Goal: Task Accomplishment & Management: Use online tool/utility

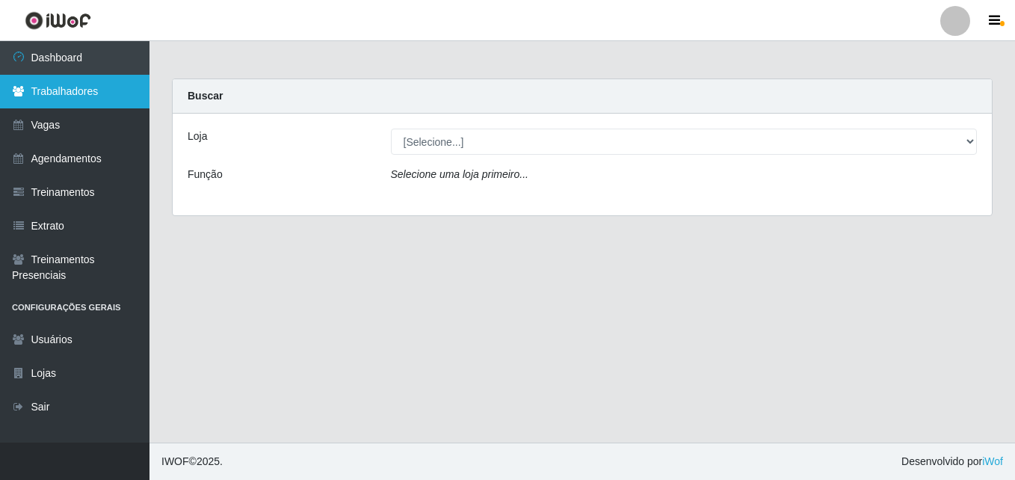
click at [58, 93] on link "Trabalhadores" at bounding box center [75, 92] width 150 height 34
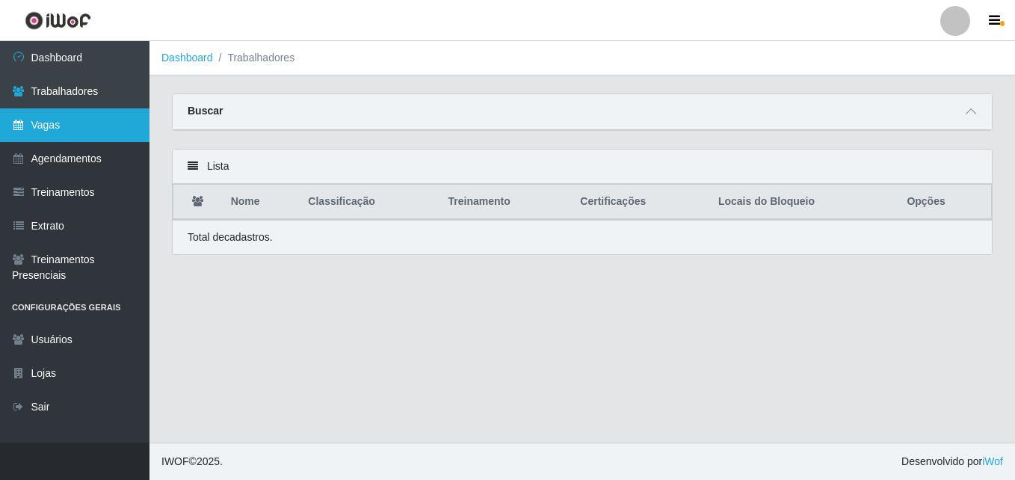
click at [63, 133] on link "Vagas" at bounding box center [75, 125] width 150 height 34
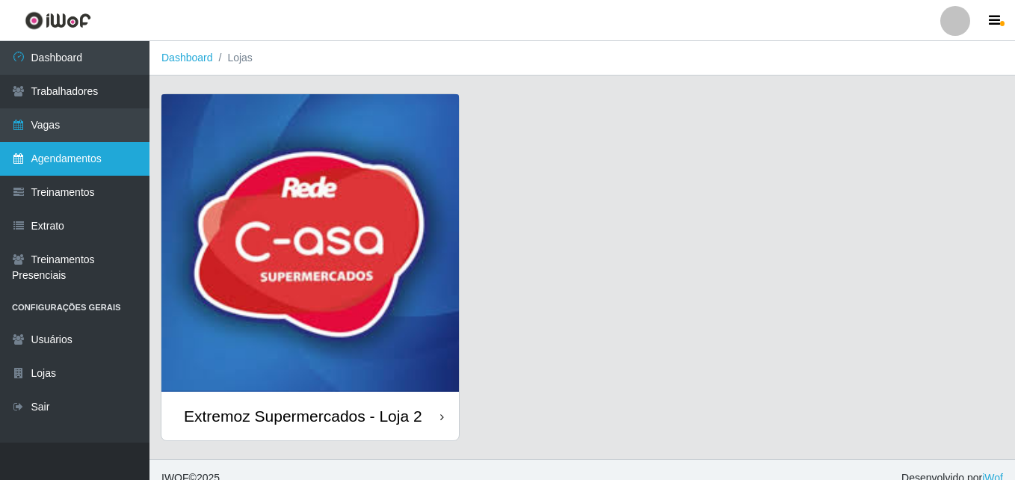
click at [80, 162] on link "Agendamentos" at bounding box center [75, 159] width 150 height 34
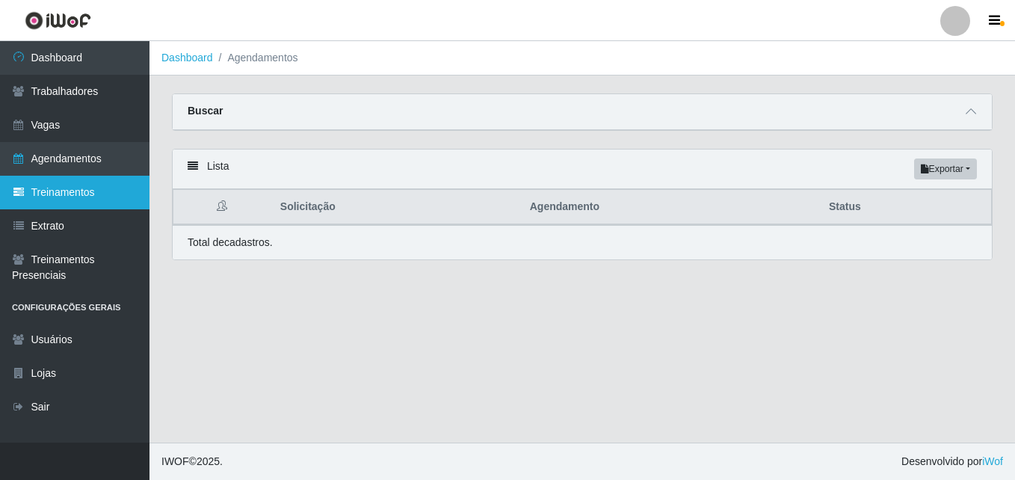
click at [93, 186] on link "Treinamentos" at bounding box center [75, 193] width 150 height 34
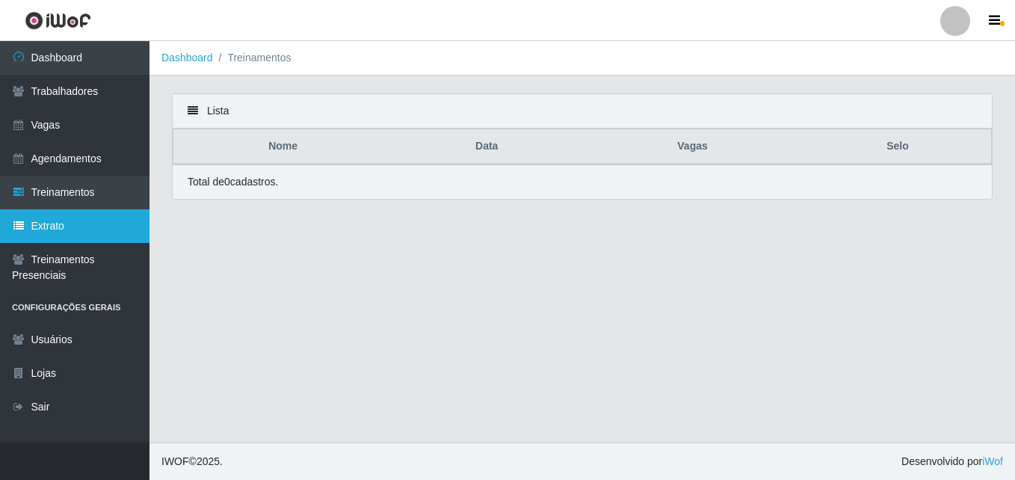
click at [87, 233] on link "Extrato" at bounding box center [75, 226] width 150 height 34
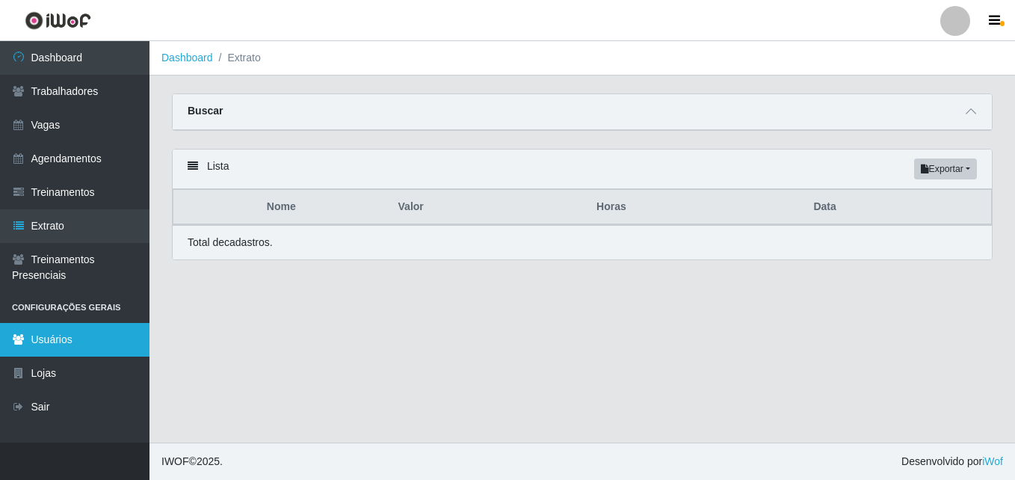
click at [85, 341] on link "Usuários" at bounding box center [75, 340] width 150 height 34
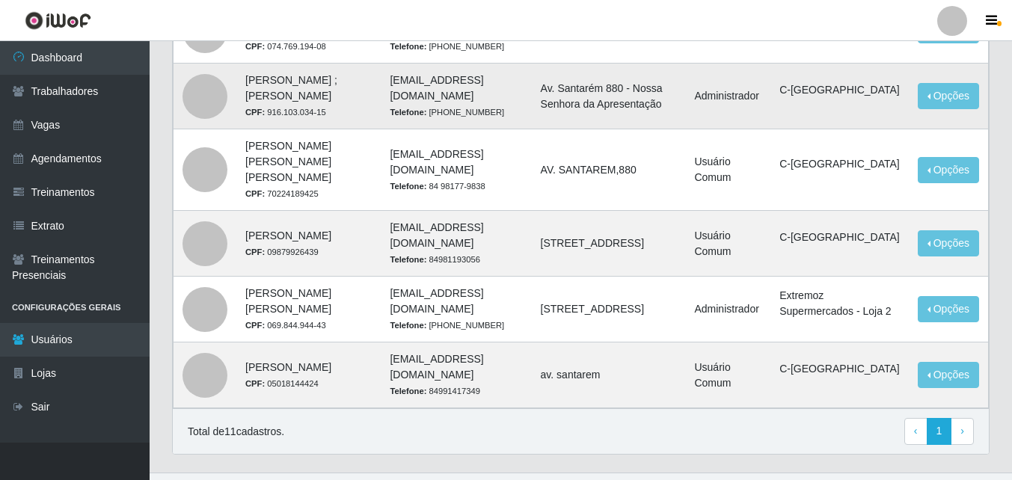
scroll to position [597, 0]
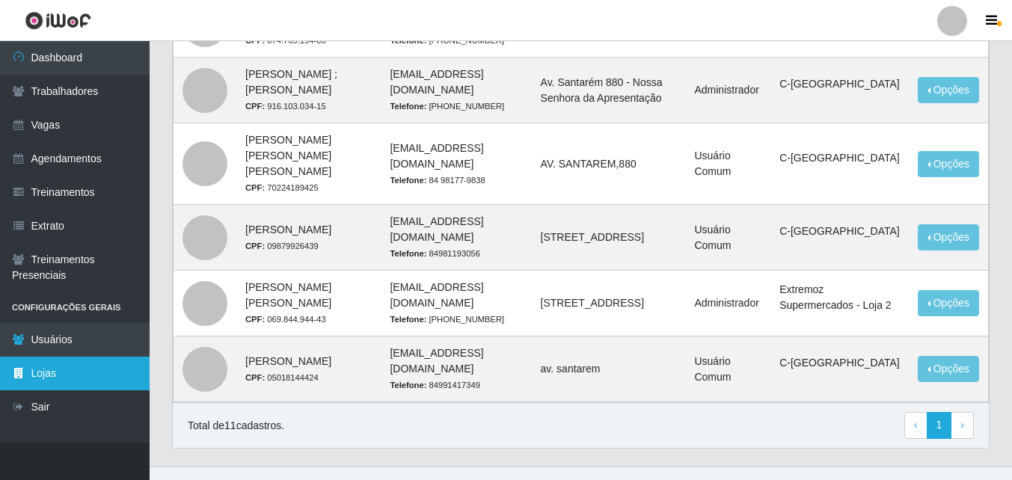
click at [87, 373] on link "Lojas" at bounding box center [75, 374] width 150 height 34
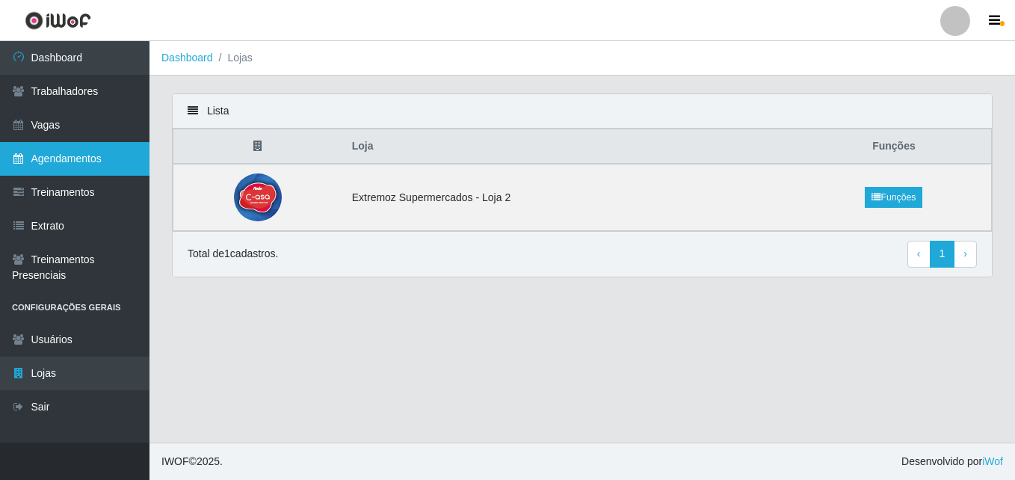
click at [81, 154] on link "Agendamentos" at bounding box center [75, 159] width 150 height 34
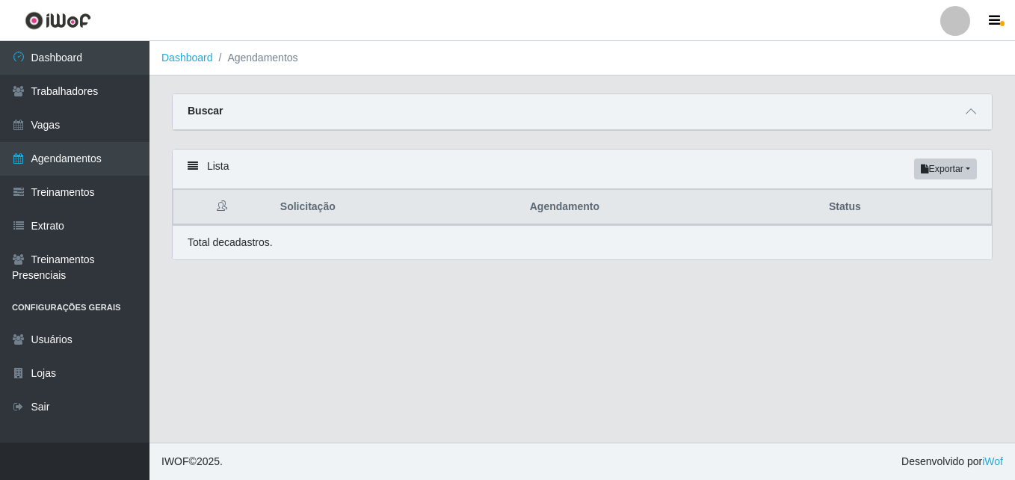
click at [191, 165] on icon at bounding box center [193, 166] width 10 height 10
click at [226, 252] on div "Total de cadastros." at bounding box center [583, 242] width 820 height 34
click at [289, 203] on th "Solicitação" at bounding box center [396, 207] width 250 height 35
click at [959, 166] on button "Exportar" at bounding box center [946, 169] width 63 height 21
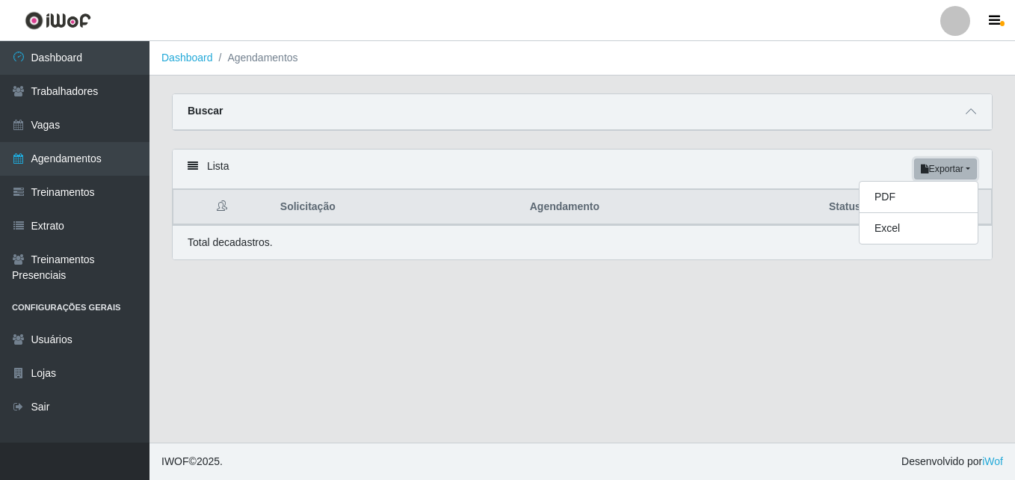
click at [950, 169] on button "Exportar" at bounding box center [946, 169] width 63 height 21
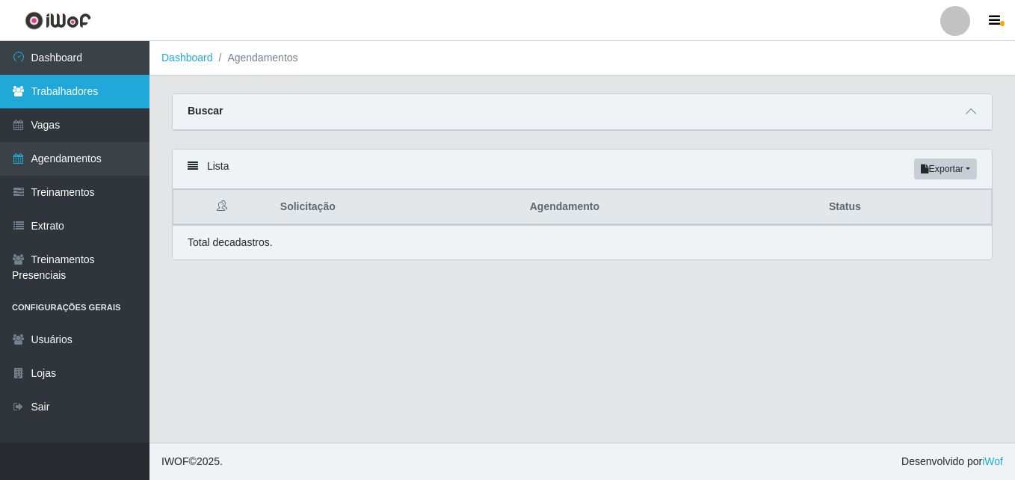
click at [74, 92] on link "Trabalhadores" at bounding box center [75, 92] width 150 height 34
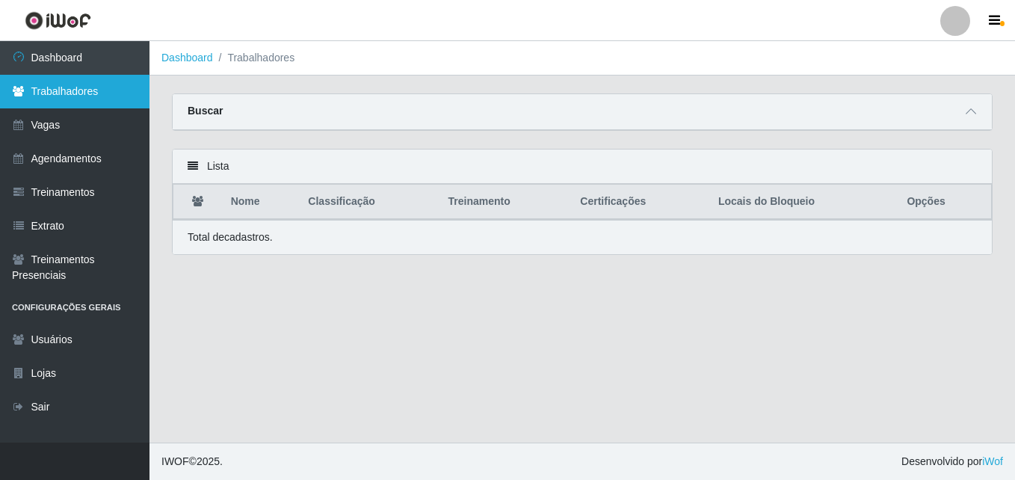
click at [78, 87] on link "Trabalhadores" at bounding box center [75, 92] width 150 height 34
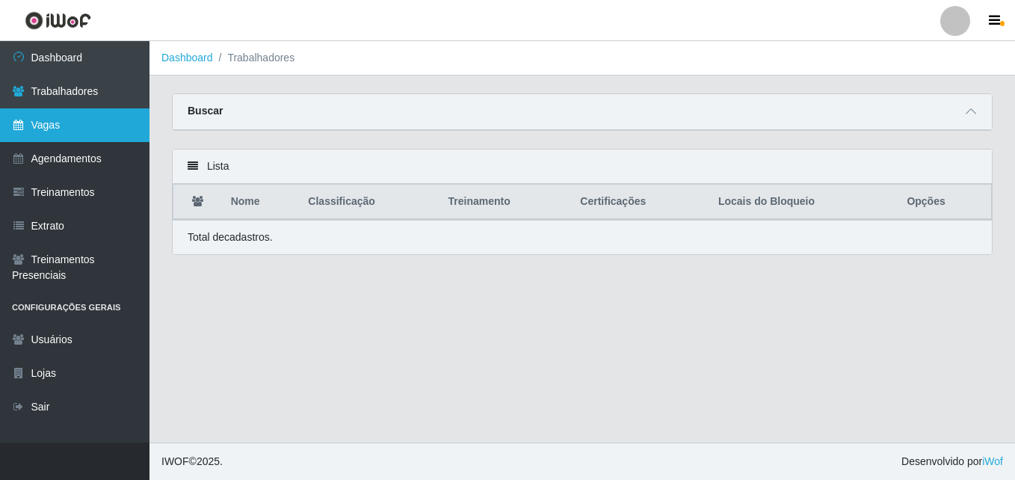
click at [83, 130] on link "Vagas" at bounding box center [75, 125] width 150 height 34
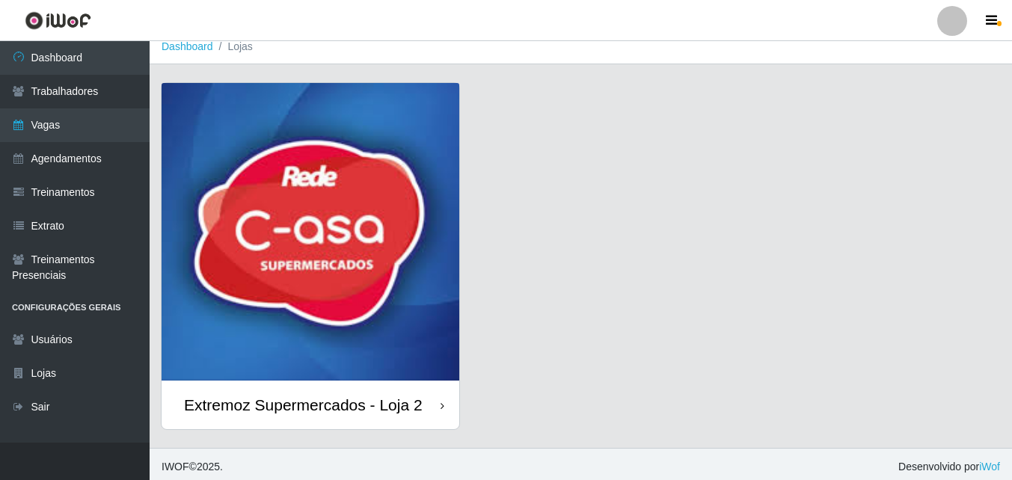
scroll to position [16, 0]
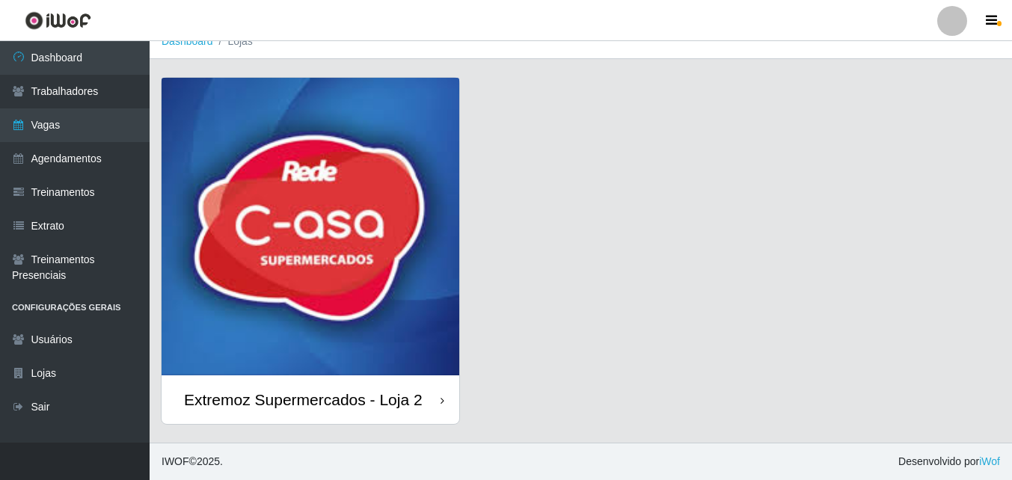
click at [411, 412] on div "Extremoz Supermercados - Loja 2" at bounding box center [311, 399] width 298 height 49
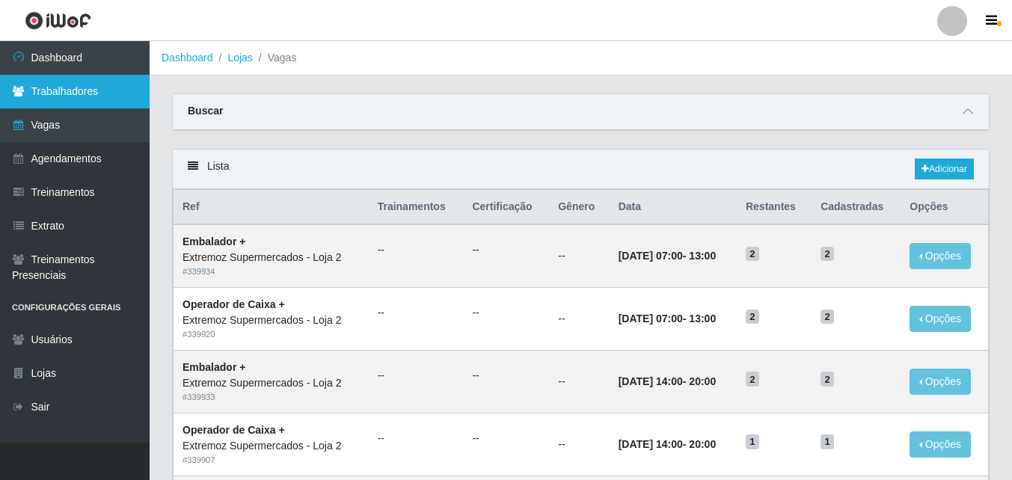
click at [84, 87] on link "Trabalhadores" at bounding box center [75, 92] width 150 height 34
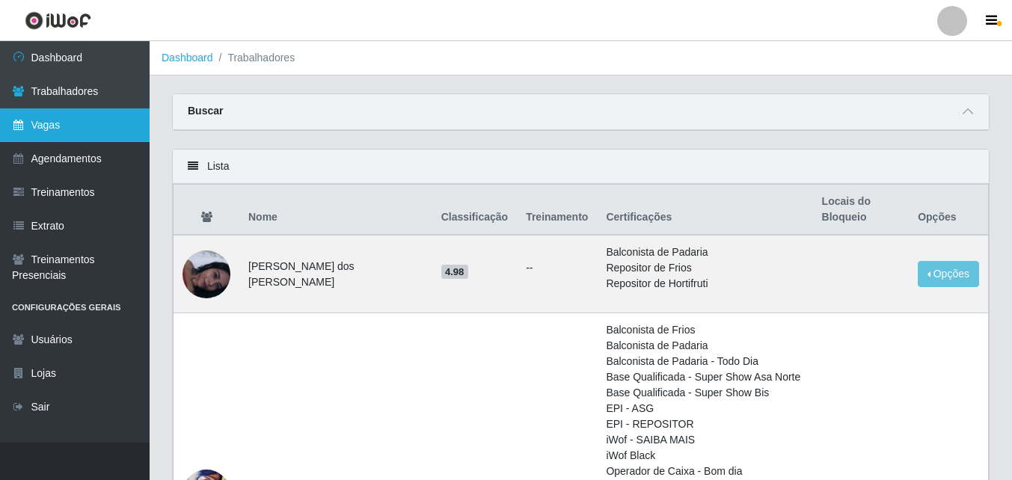
click at [32, 124] on link "Vagas" at bounding box center [75, 125] width 150 height 34
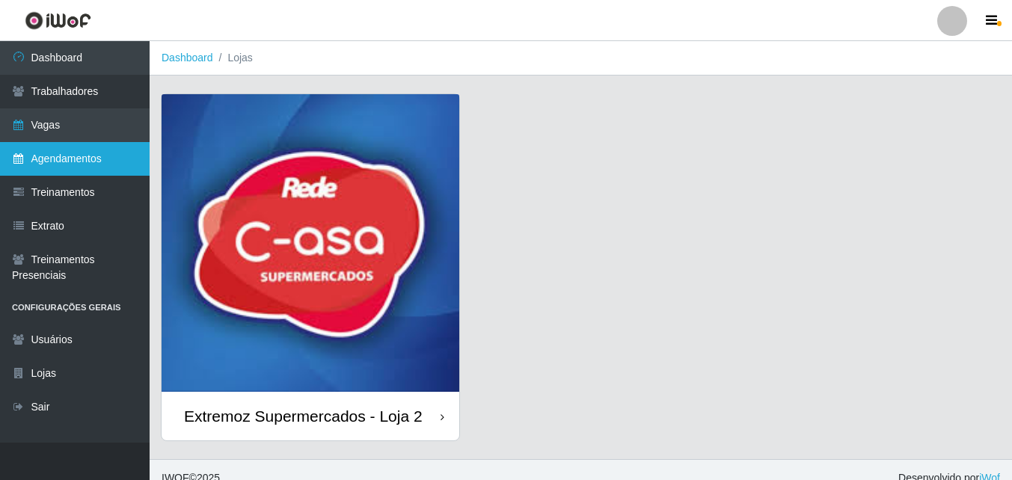
click at [87, 154] on link "Agendamentos" at bounding box center [75, 159] width 150 height 34
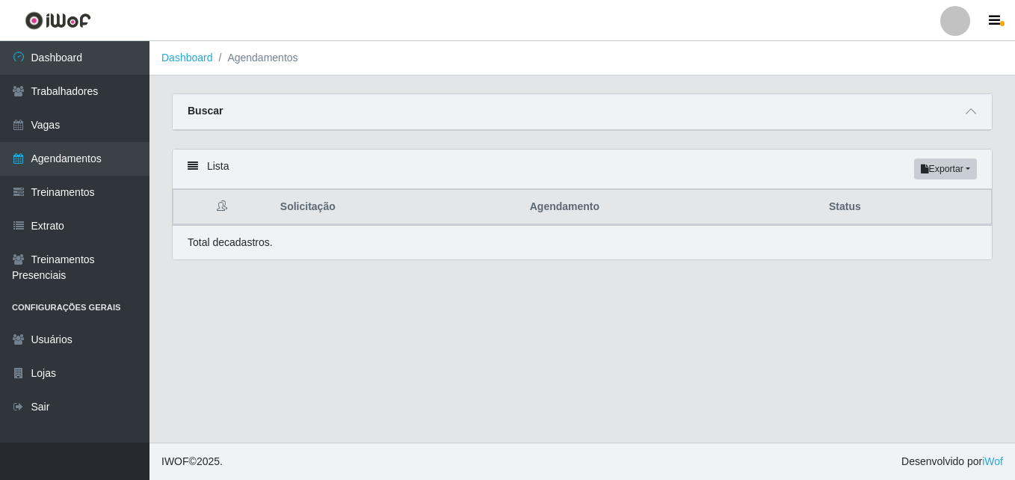
click at [862, 210] on th "Status" at bounding box center [906, 207] width 172 height 35
click at [854, 209] on th "Status" at bounding box center [906, 207] width 172 height 35
drag, startPoint x: 854, startPoint y: 209, endPoint x: 706, endPoint y: 195, distance: 148.7
click at [710, 195] on th "Agendamento" at bounding box center [670, 207] width 299 height 35
drag, startPoint x: 682, startPoint y: 196, endPoint x: 661, endPoint y: 196, distance: 20.9
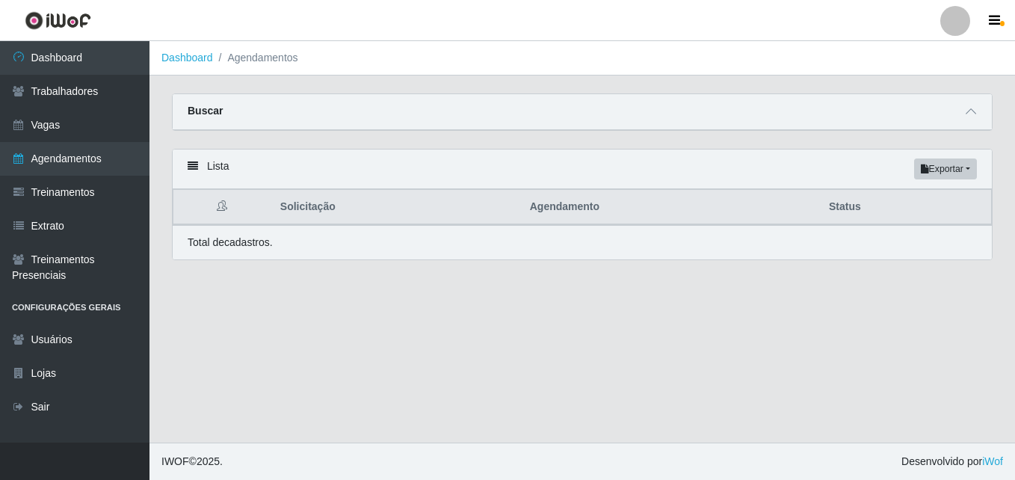
click at [680, 196] on th "Agendamento" at bounding box center [670, 207] width 299 height 35
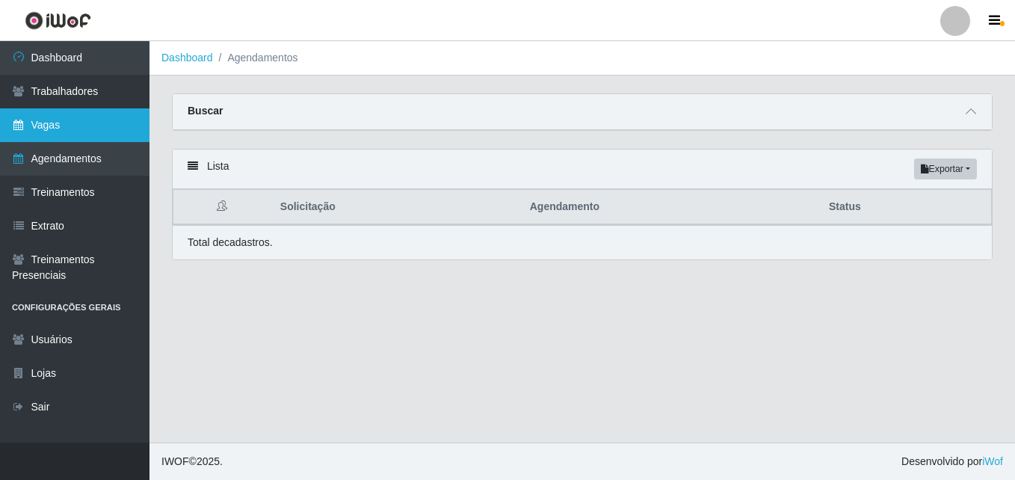
click at [49, 126] on link "Vagas" at bounding box center [75, 125] width 150 height 34
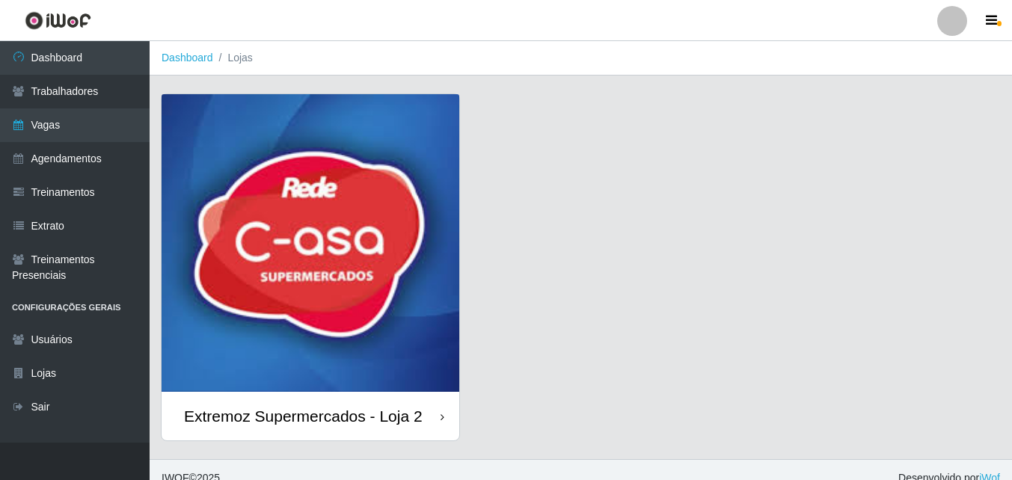
click at [413, 404] on div "Extremoz Supermercados - Loja 2" at bounding box center [311, 416] width 298 height 49
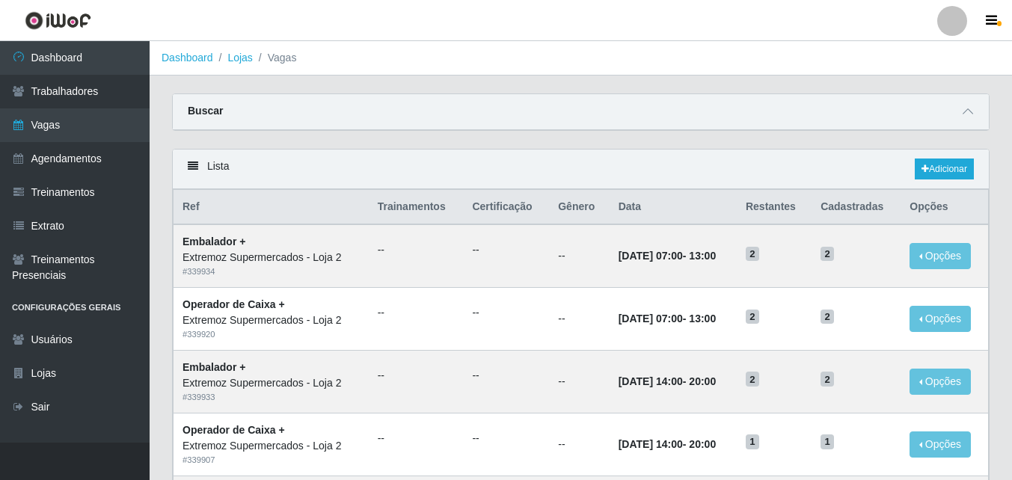
click at [288, 117] on div "Buscar" at bounding box center [581, 112] width 816 height 36
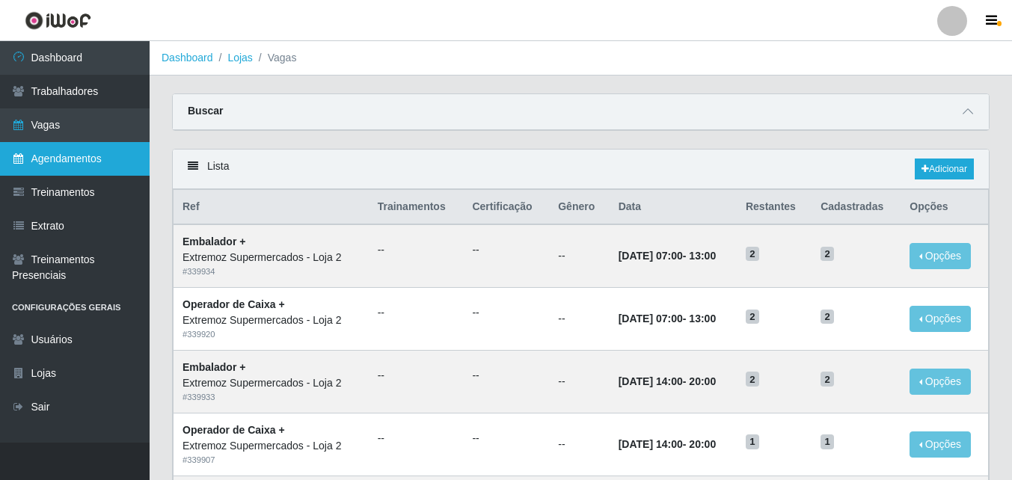
click at [81, 164] on link "Agendamentos" at bounding box center [75, 159] width 150 height 34
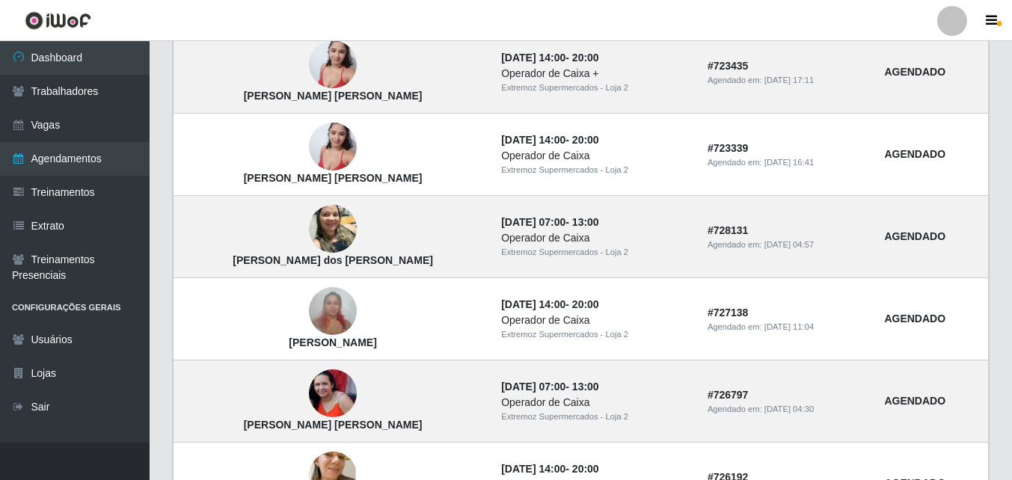
scroll to position [1081, 0]
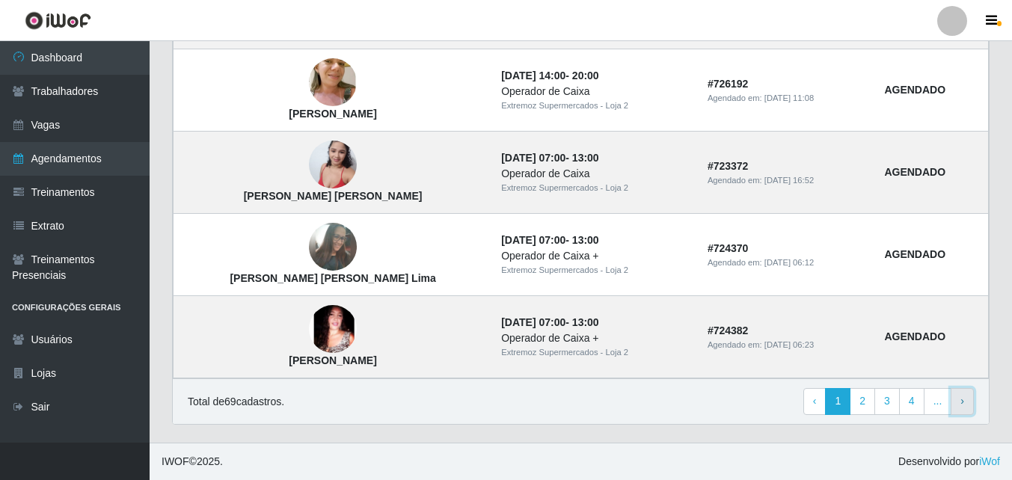
click at [965, 404] on link "› Next" at bounding box center [961, 401] width 23 height 27
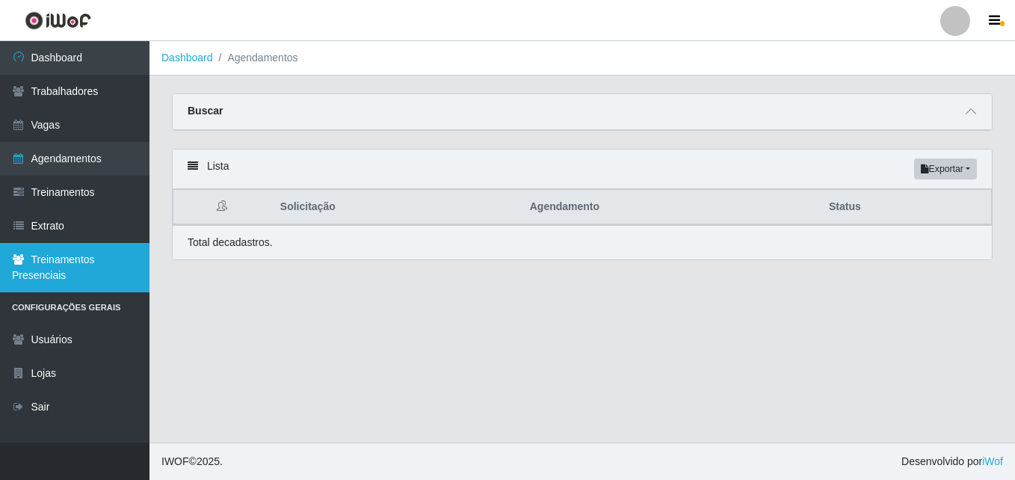
click at [72, 277] on link "Treinamentos Presenciais" at bounding box center [75, 267] width 150 height 49
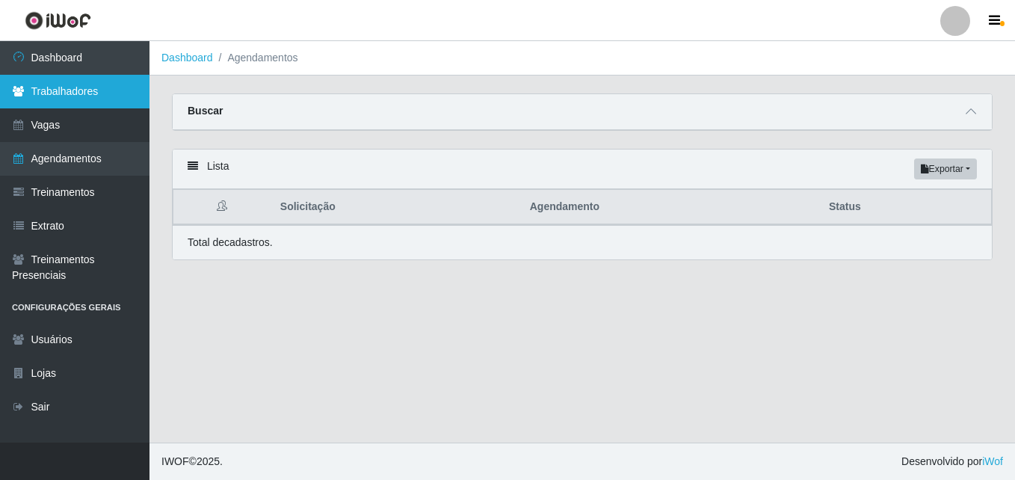
click at [42, 87] on link "Trabalhadores" at bounding box center [75, 92] width 150 height 34
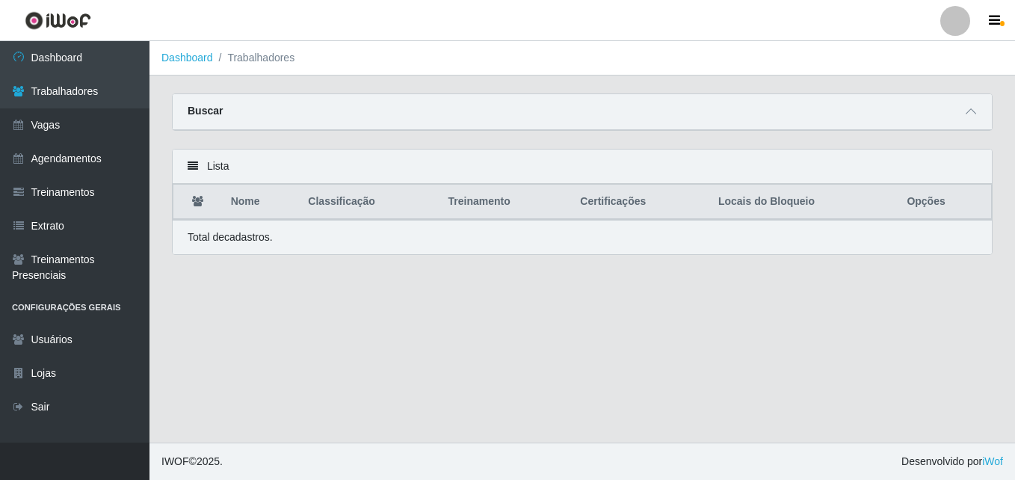
click at [215, 240] on p "Total de cadastros." at bounding box center [230, 238] width 85 height 16
drag, startPoint x: 215, startPoint y: 240, endPoint x: 401, endPoint y: 136, distance: 212.6
click at [401, 136] on div "Carregando... Buscar Nome Confirmar" at bounding box center [582, 120] width 843 height 55
click at [956, 20] on div at bounding box center [956, 21] width 30 height 30
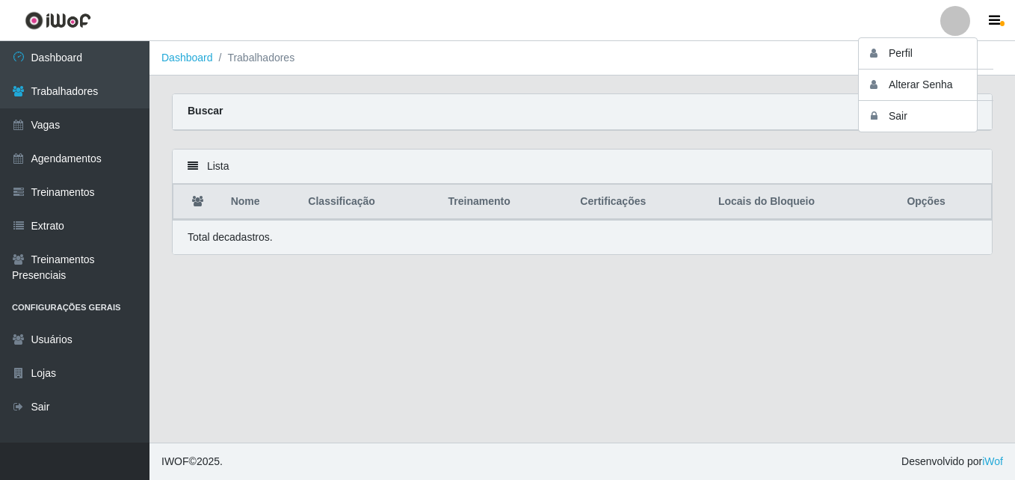
click at [956, 20] on div at bounding box center [956, 21] width 30 height 30
click at [1001, 22] on span "button" at bounding box center [1003, 23] width 4 height 5
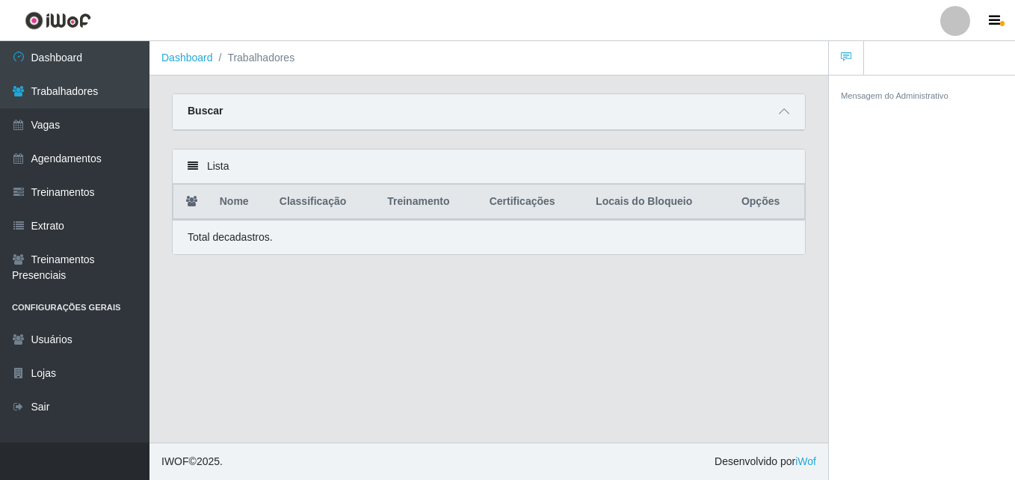
click at [559, 83] on main "Dashboard Trabalhadores Carregando... Buscar Nome Confirmar Lista Nome Classifi…" at bounding box center [489, 242] width 679 height 402
click at [366, 205] on th "Classificação" at bounding box center [325, 202] width 108 height 35
click at [1004, 20] on button "button" at bounding box center [996, 20] width 37 height 21
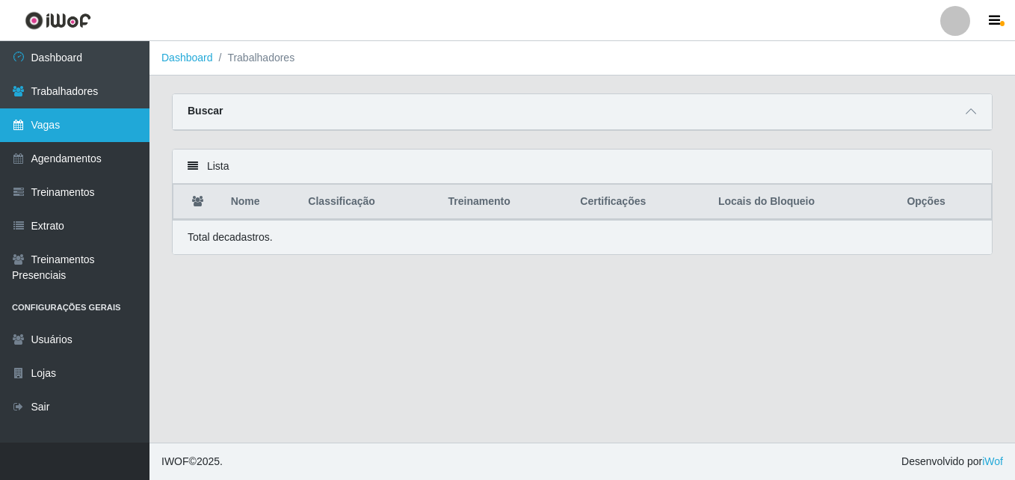
click at [47, 117] on link "Vagas" at bounding box center [75, 125] width 150 height 34
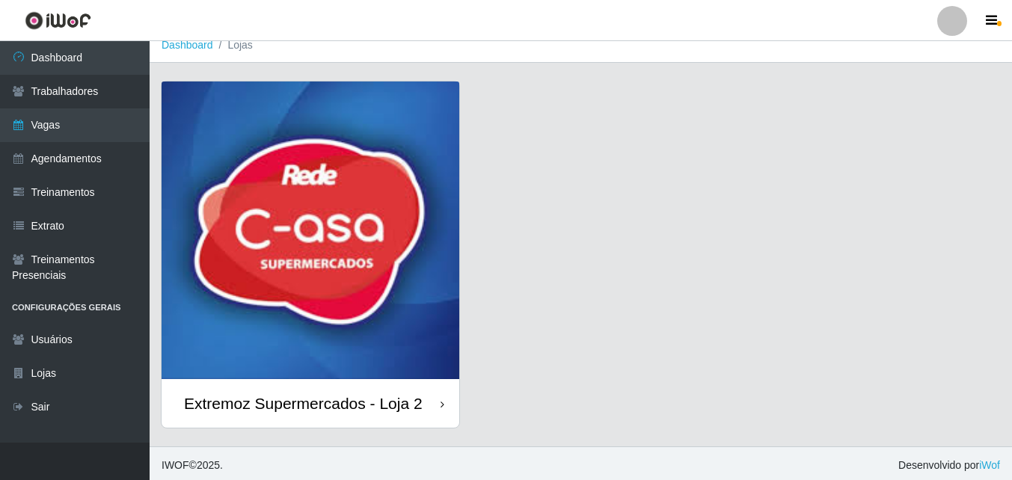
scroll to position [16, 0]
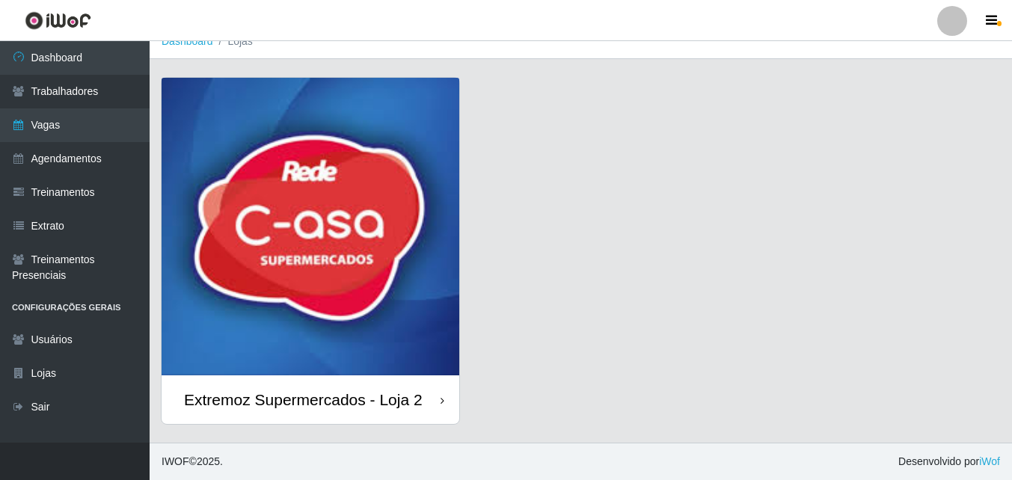
click at [362, 396] on div "Extremoz Supermercados - Loja 2" at bounding box center [303, 399] width 239 height 19
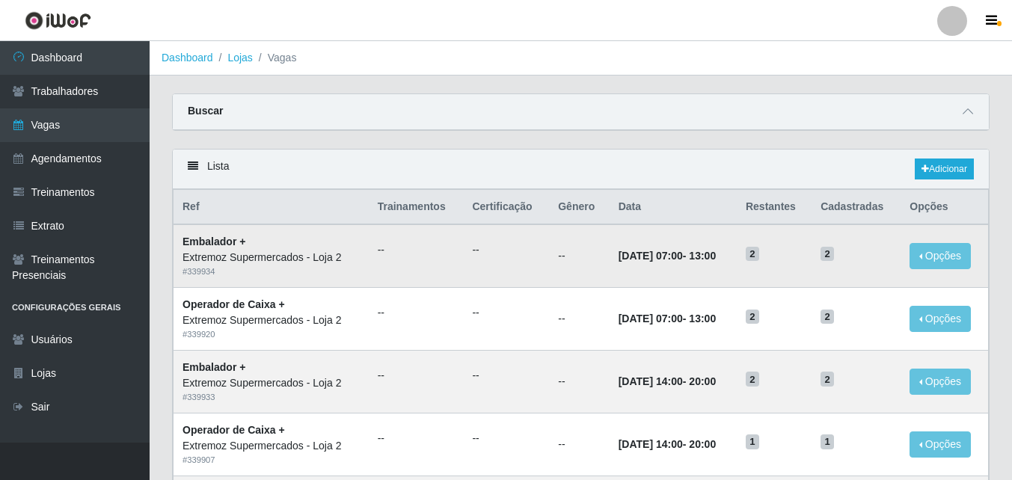
click at [759, 255] on span "2" at bounding box center [752, 254] width 13 height 15
click at [945, 245] on button "Opções" at bounding box center [939, 256] width 61 height 26
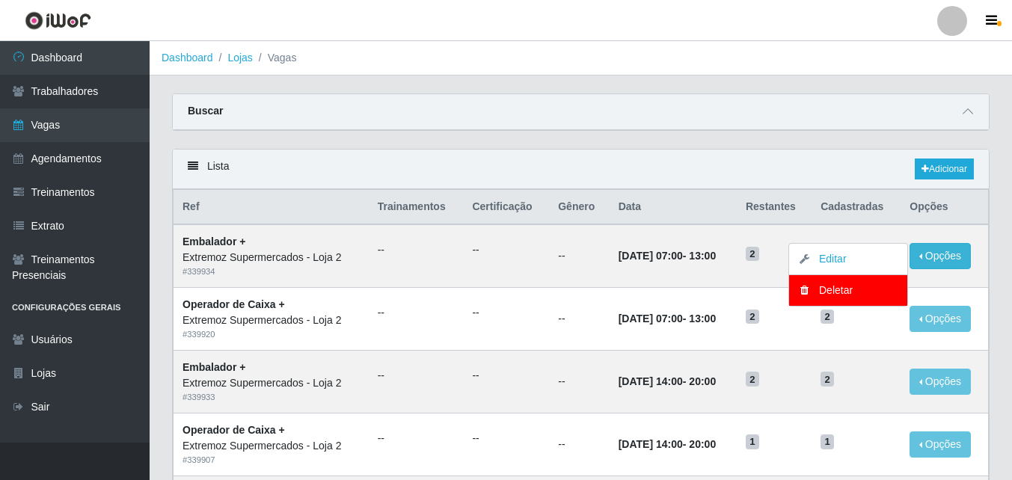
click at [848, 156] on div "Lista Adicionar" at bounding box center [581, 170] width 816 height 40
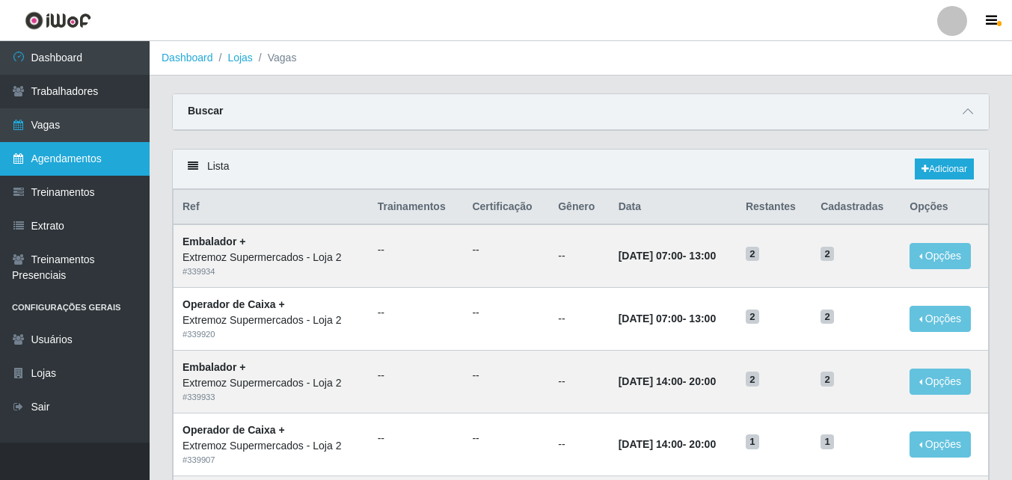
click at [122, 170] on link "Agendamentos" at bounding box center [75, 159] width 150 height 34
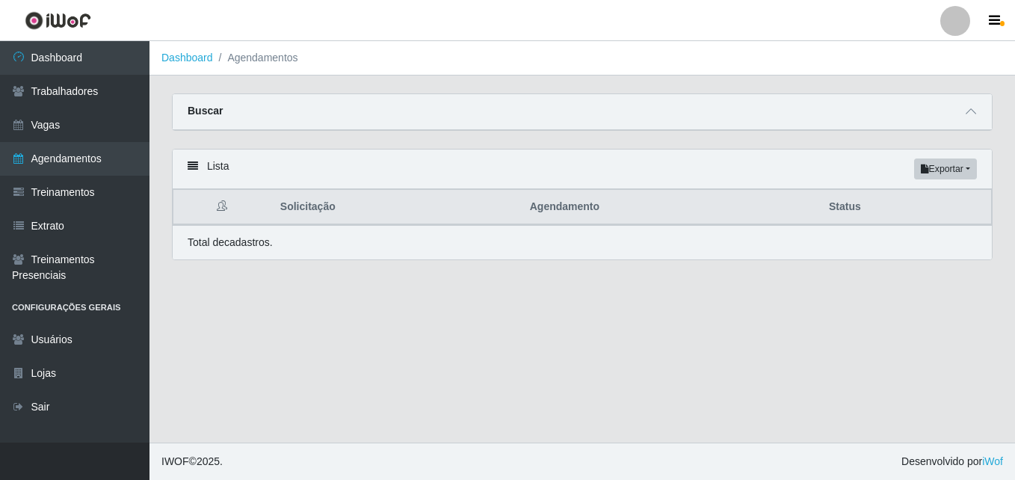
click at [881, 206] on th "Status" at bounding box center [906, 207] width 172 height 35
click at [903, 134] on div "Carregando... Buscar Início em Término em Status [Selecione...] AGENDADO AGUARD…" at bounding box center [582, 120] width 843 height 55
click at [980, 109] on div "Buscar" at bounding box center [583, 112] width 820 height 36
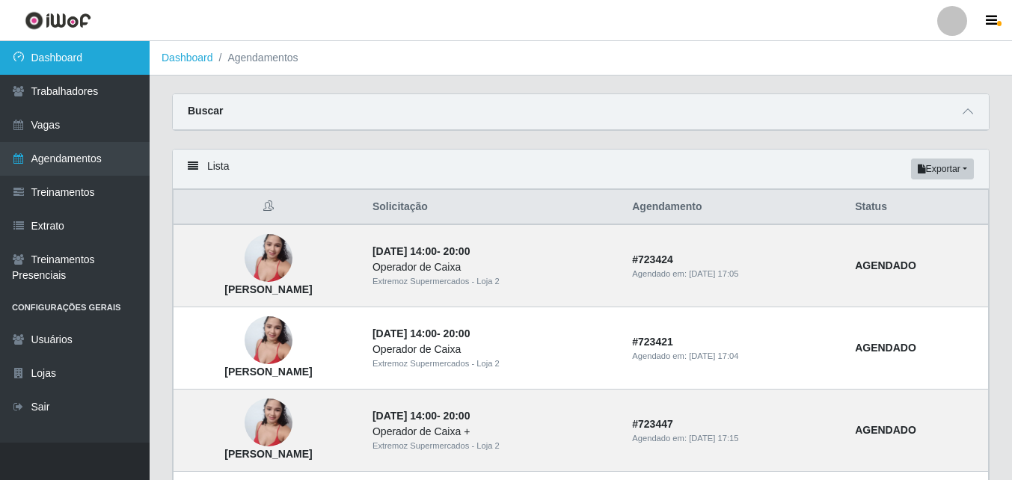
click at [23, 58] on icon at bounding box center [18, 57] width 13 height 10
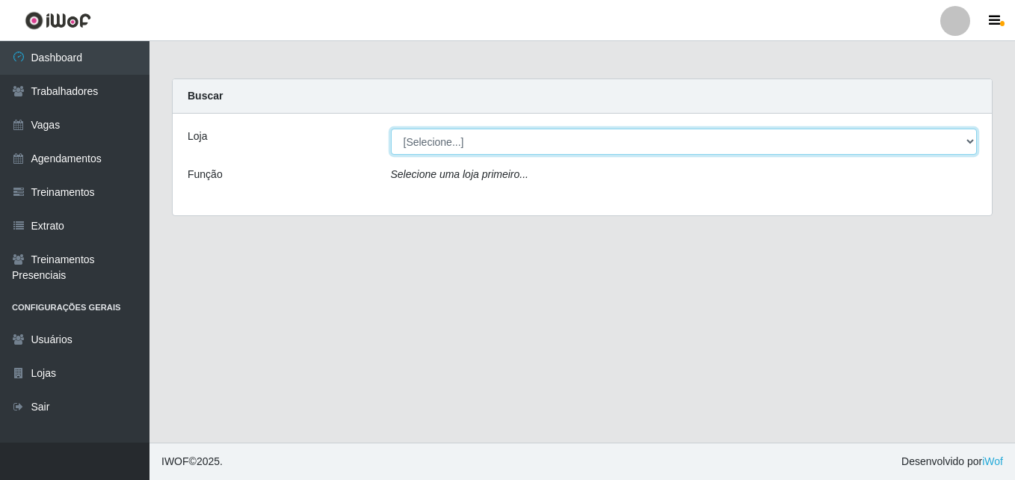
click at [870, 139] on select "[Selecione...] Extremoz Supermercados - Loja 2" at bounding box center [684, 142] width 587 height 26
select select "521"
click at [391, 129] on select "[Selecione...] Extremoz Supermercados - Loja 2" at bounding box center [684, 142] width 587 height 26
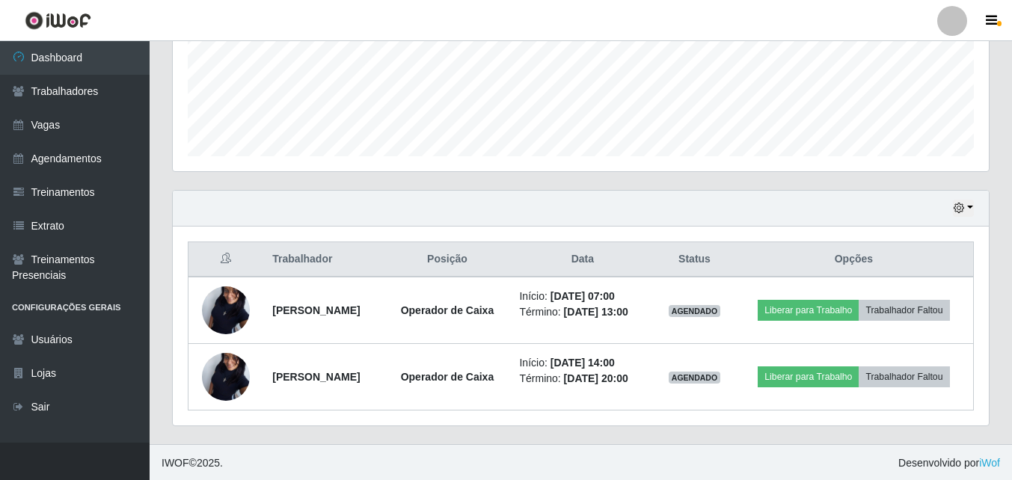
scroll to position [380, 0]
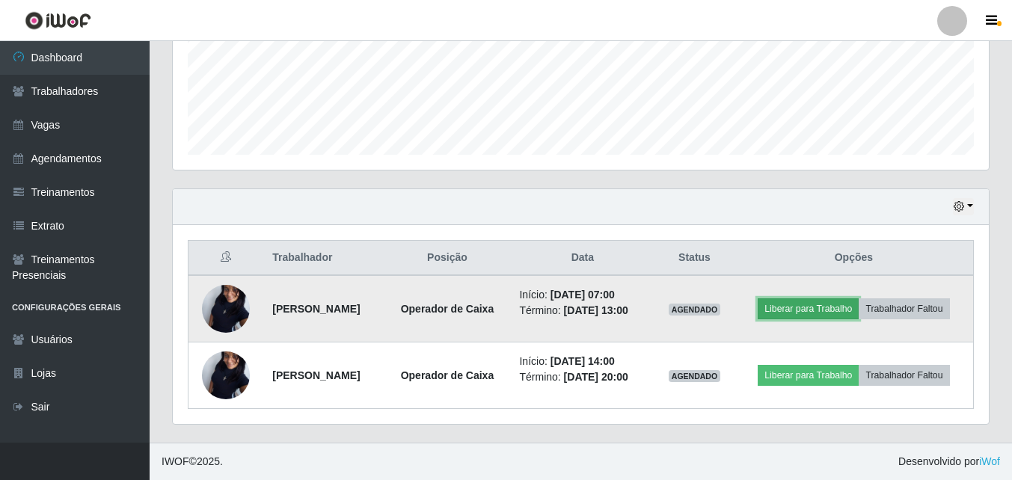
click at [826, 307] on button "Liberar para Trabalho" at bounding box center [807, 308] width 101 height 21
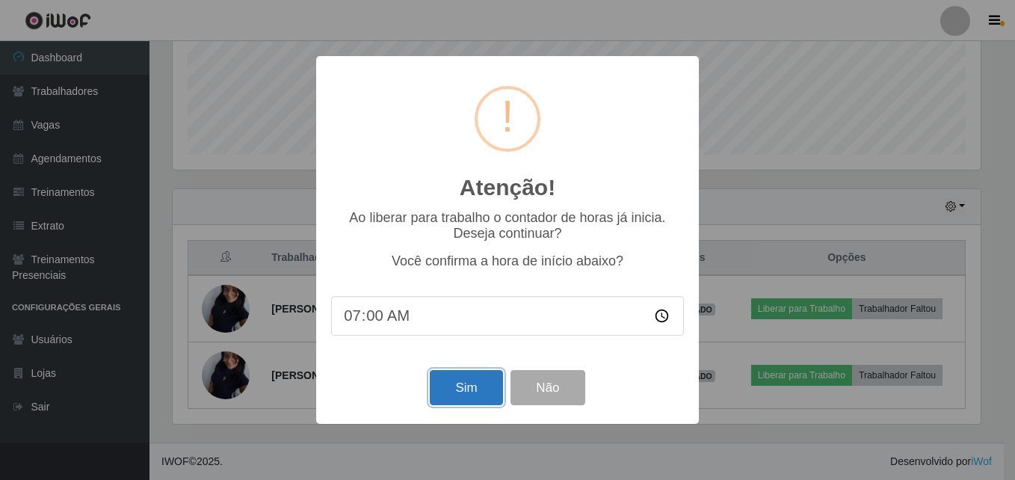
click at [459, 387] on button "Sim" at bounding box center [466, 387] width 73 height 35
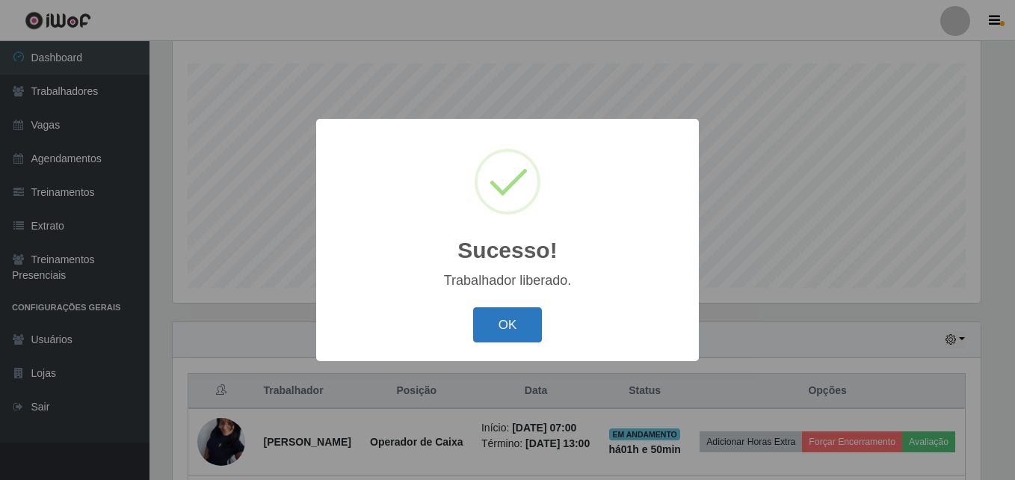
click at [523, 326] on button "OK" at bounding box center [508, 324] width 70 height 35
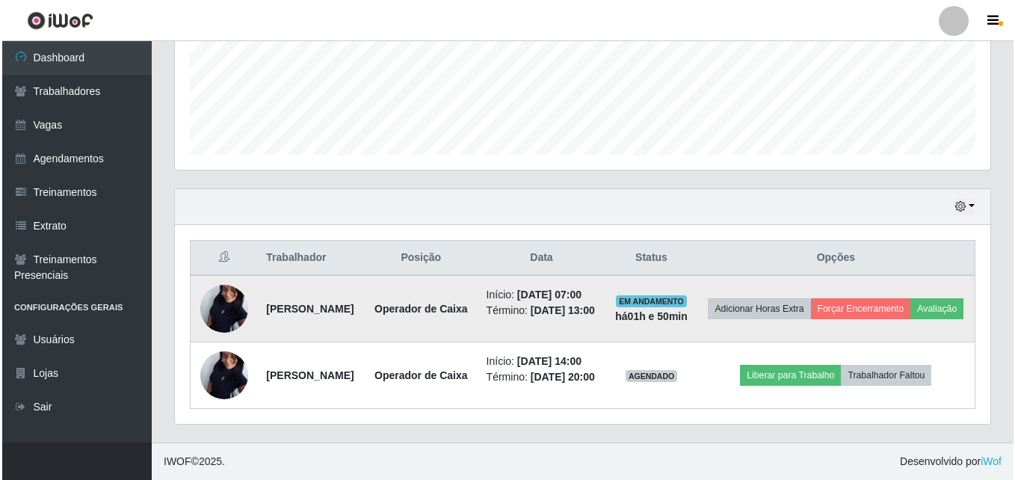
scroll to position [434, 0]
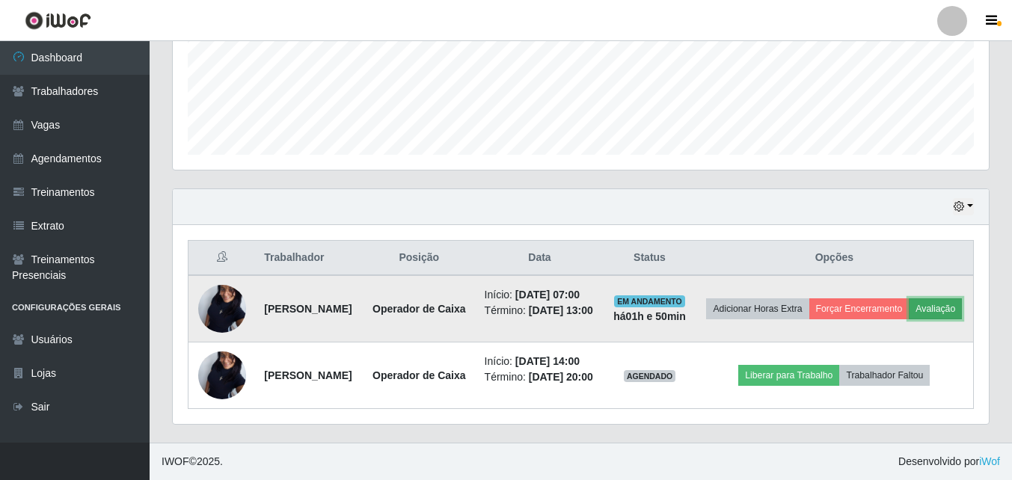
click at [909, 298] on button "Avaliação" at bounding box center [935, 308] width 53 height 21
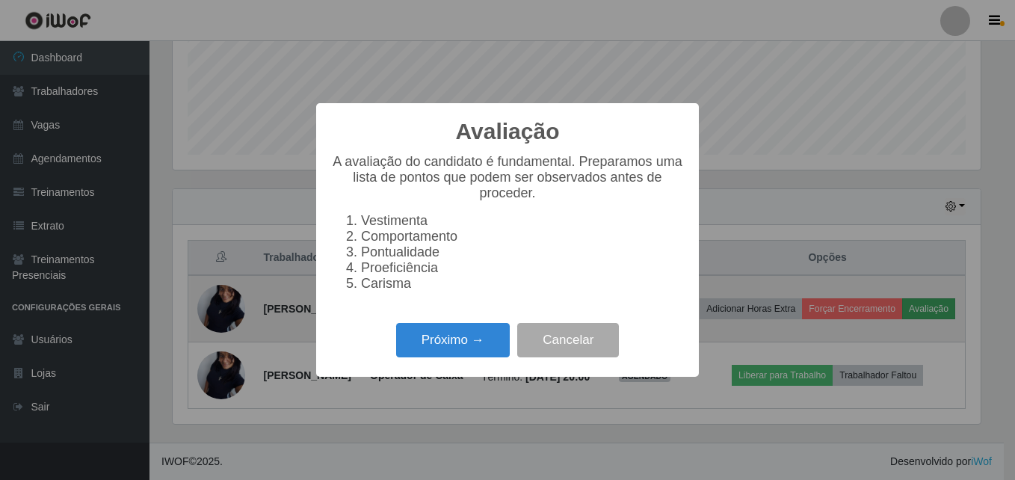
scroll to position [310, 808]
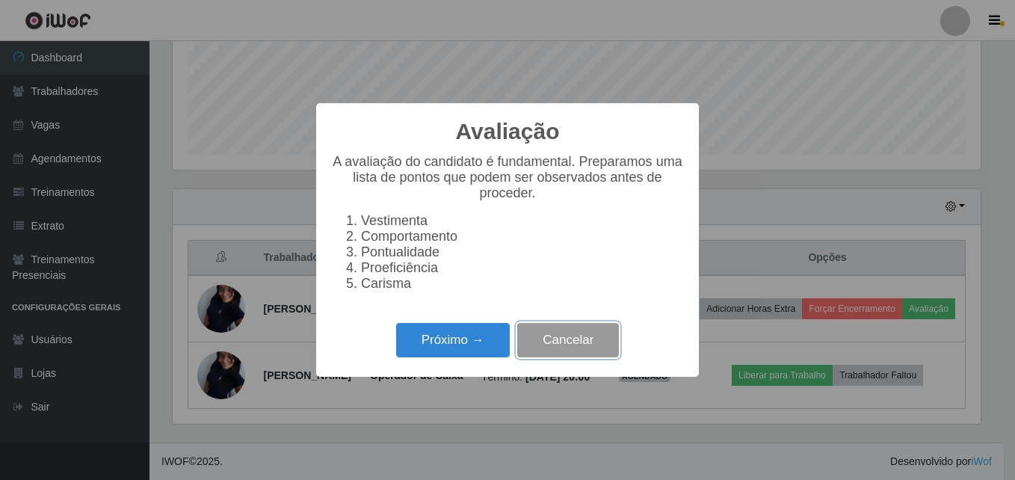
click at [558, 345] on button "Cancelar" at bounding box center [568, 340] width 102 height 35
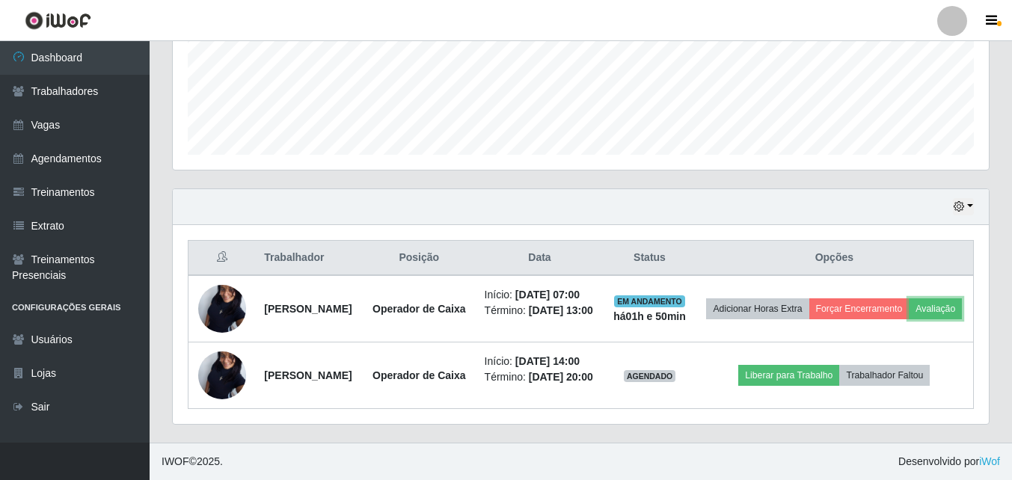
scroll to position [434, 0]
